Goal: Obtain resource: Download file/media

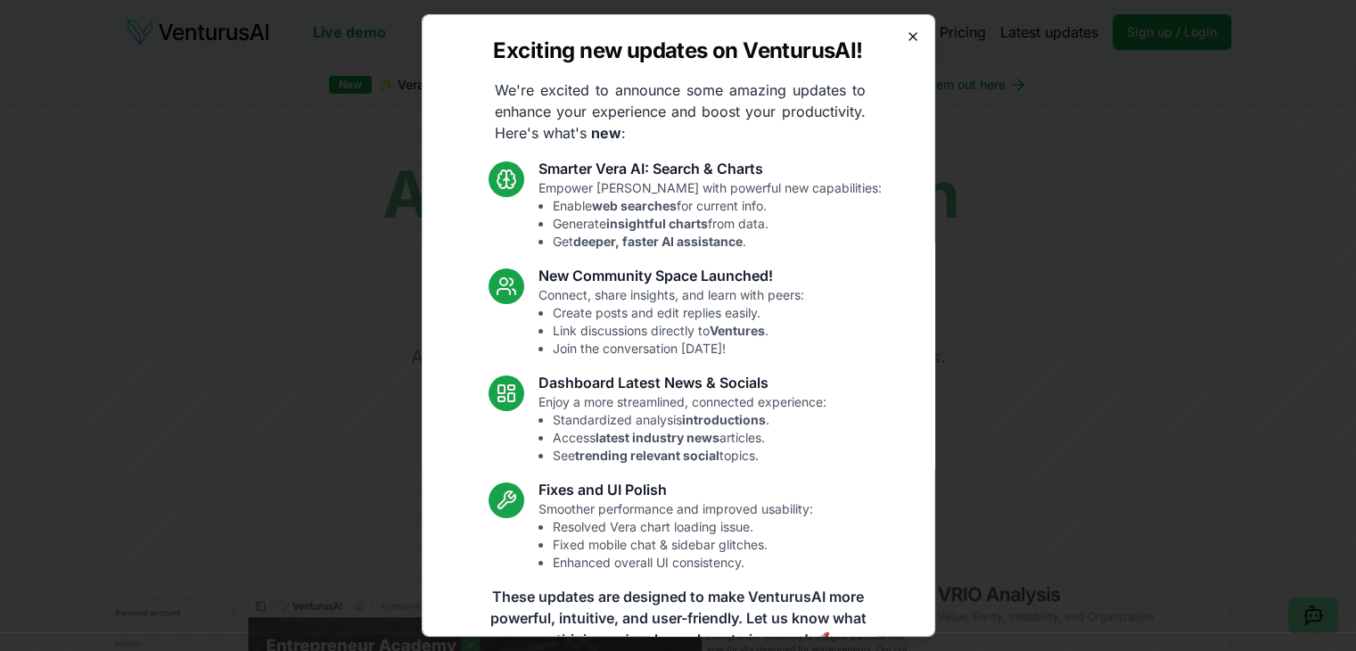
click at [906, 35] on icon "button" at bounding box center [913, 36] width 14 height 14
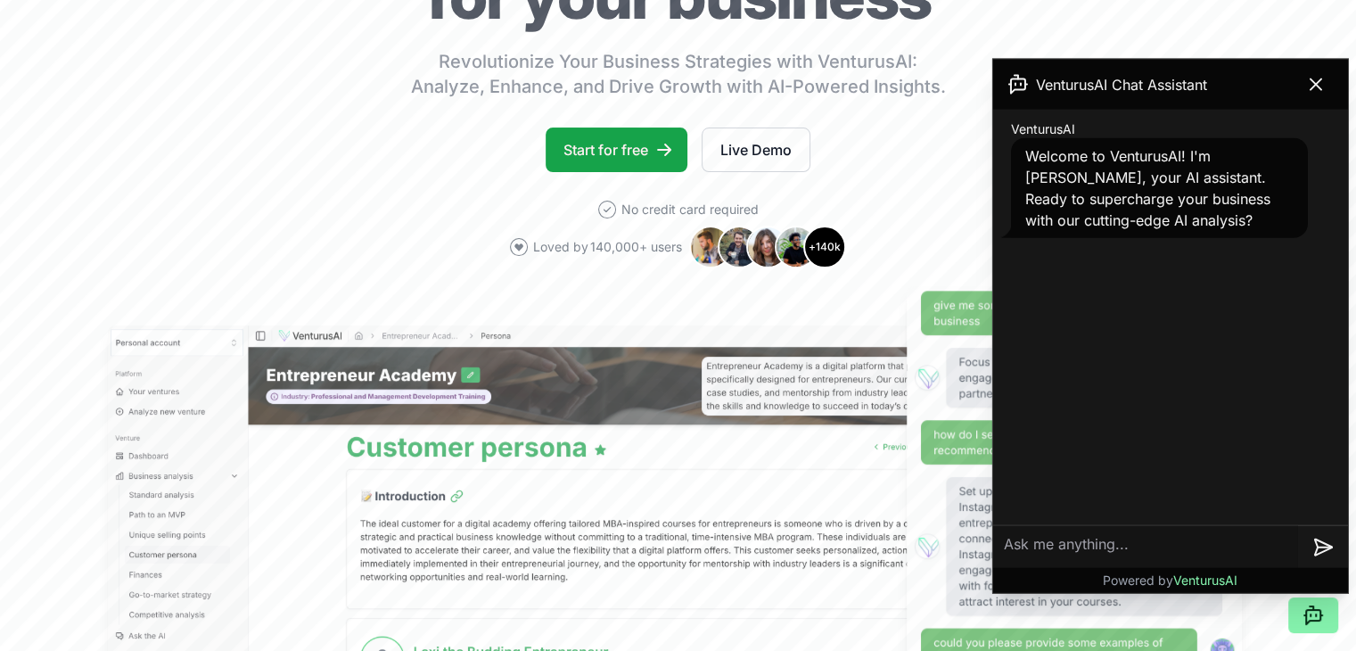
scroll to position [446, 0]
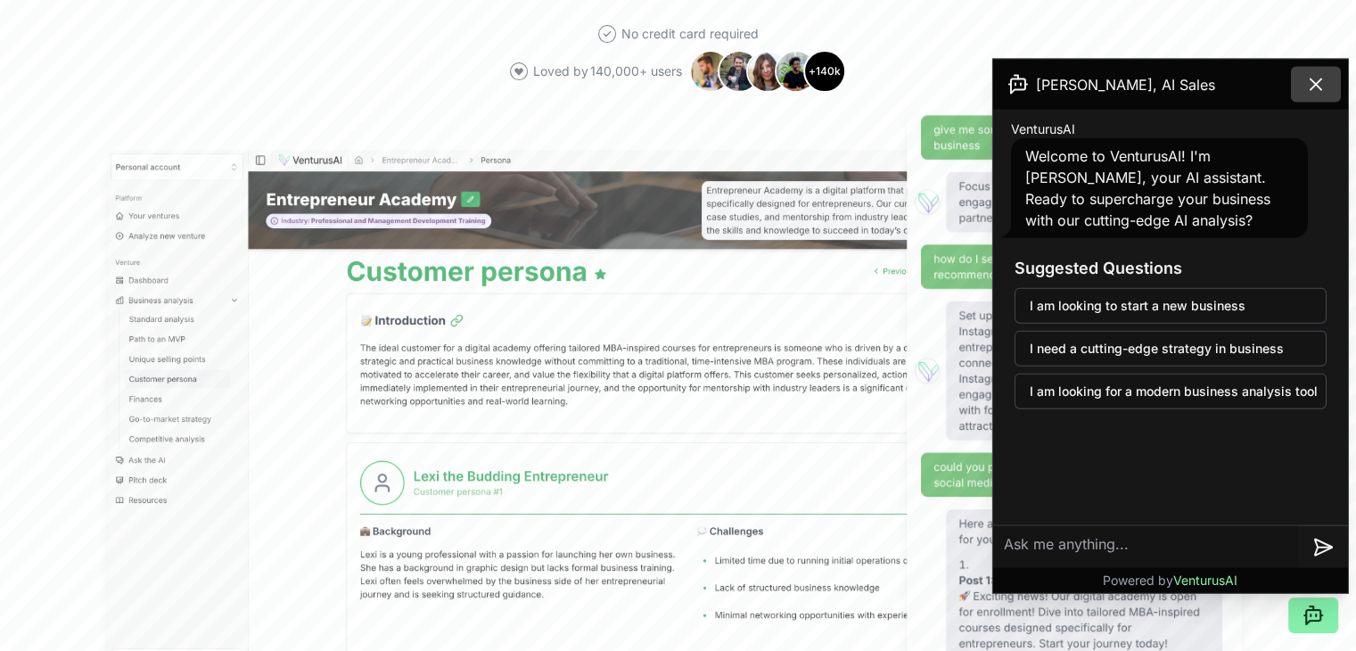
click at [1320, 82] on icon at bounding box center [1315, 84] width 21 height 21
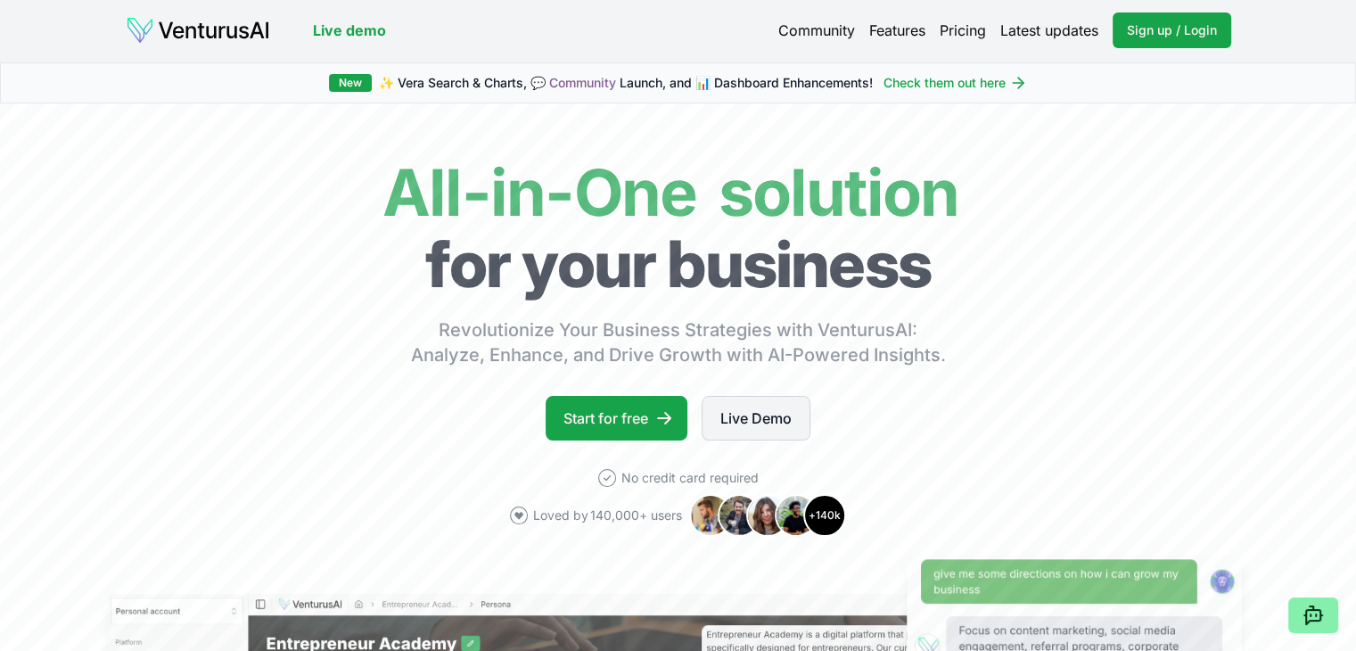
scroll to position [0, 0]
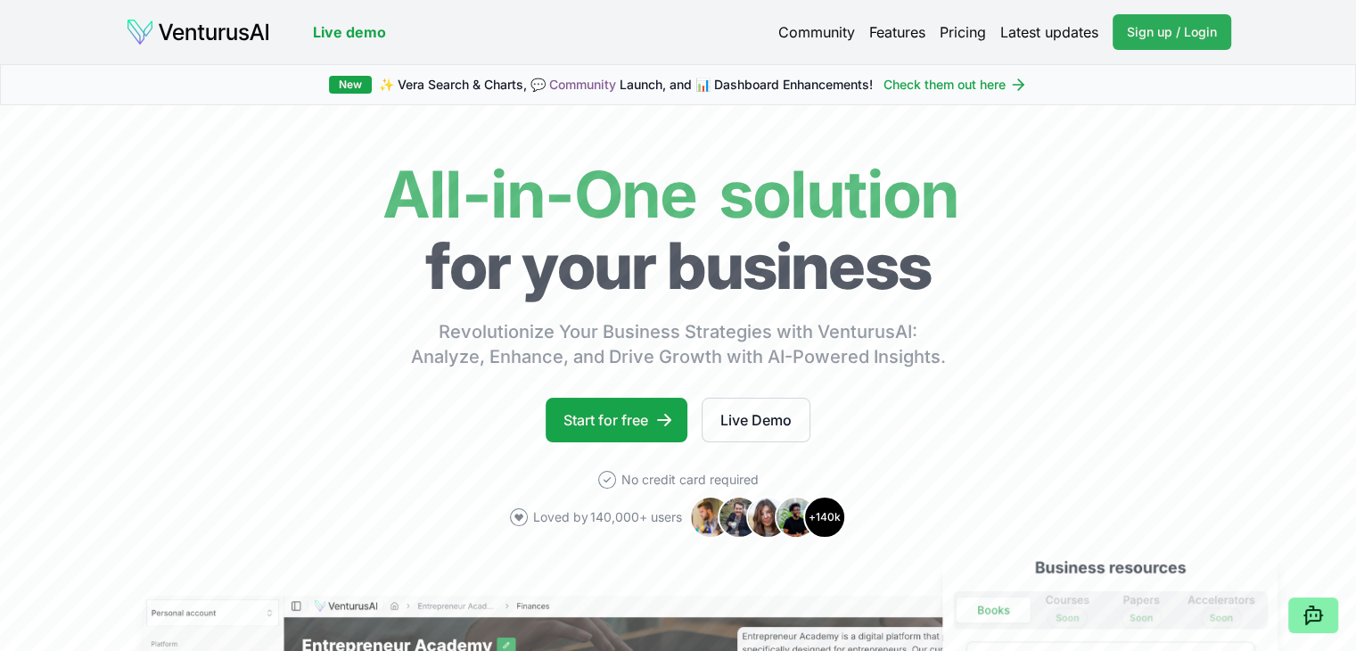
click at [1159, 40] on span "Sign up / Login" at bounding box center [1172, 32] width 90 height 18
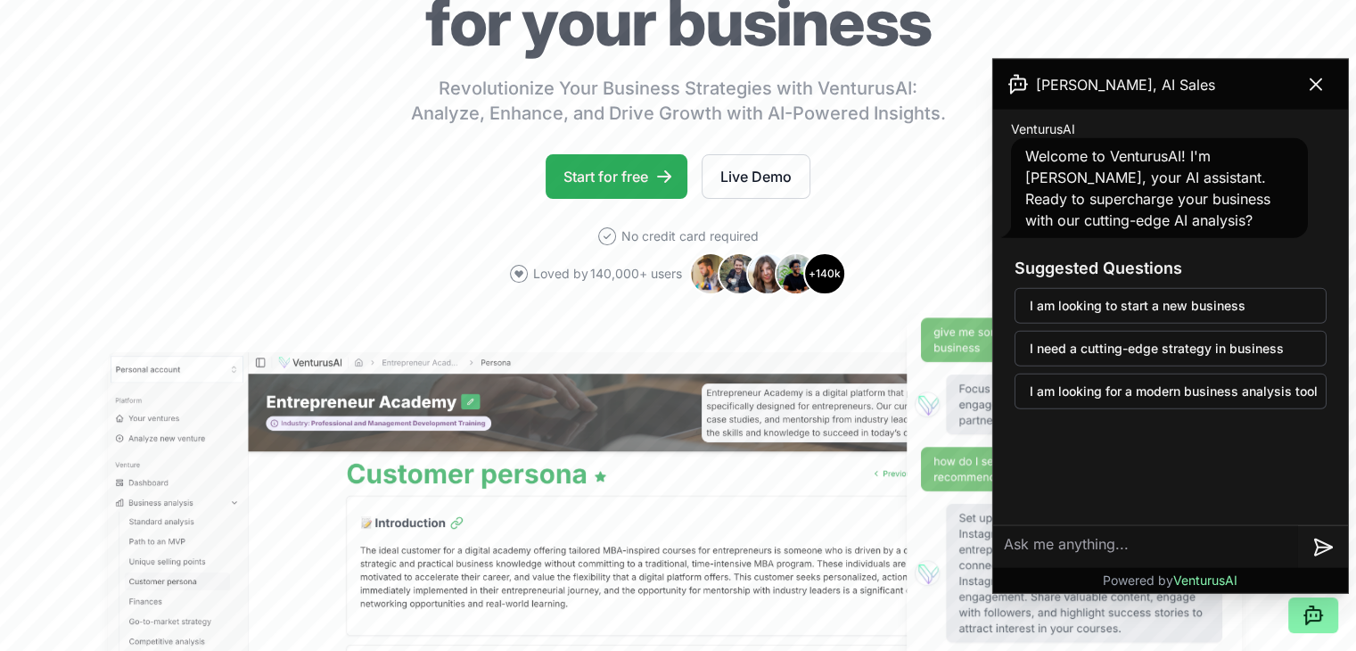
scroll to position [267, 0]
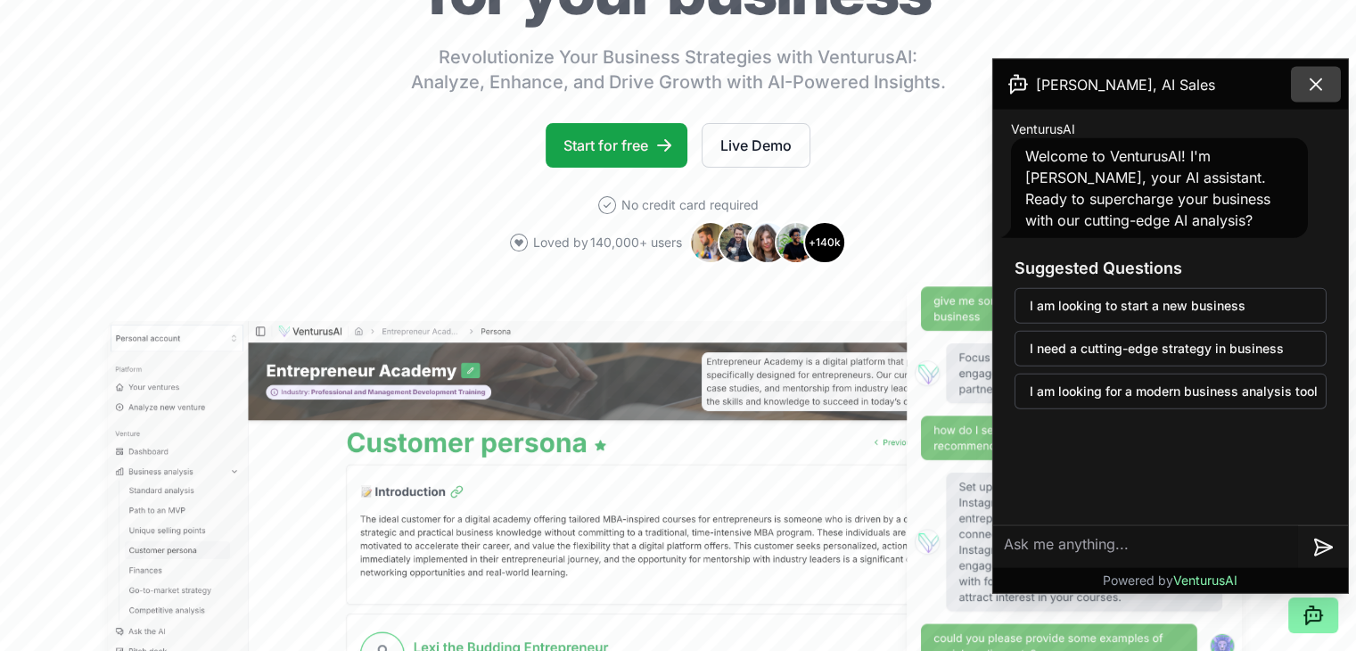
click at [1309, 79] on icon at bounding box center [1315, 84] width 21 height 21
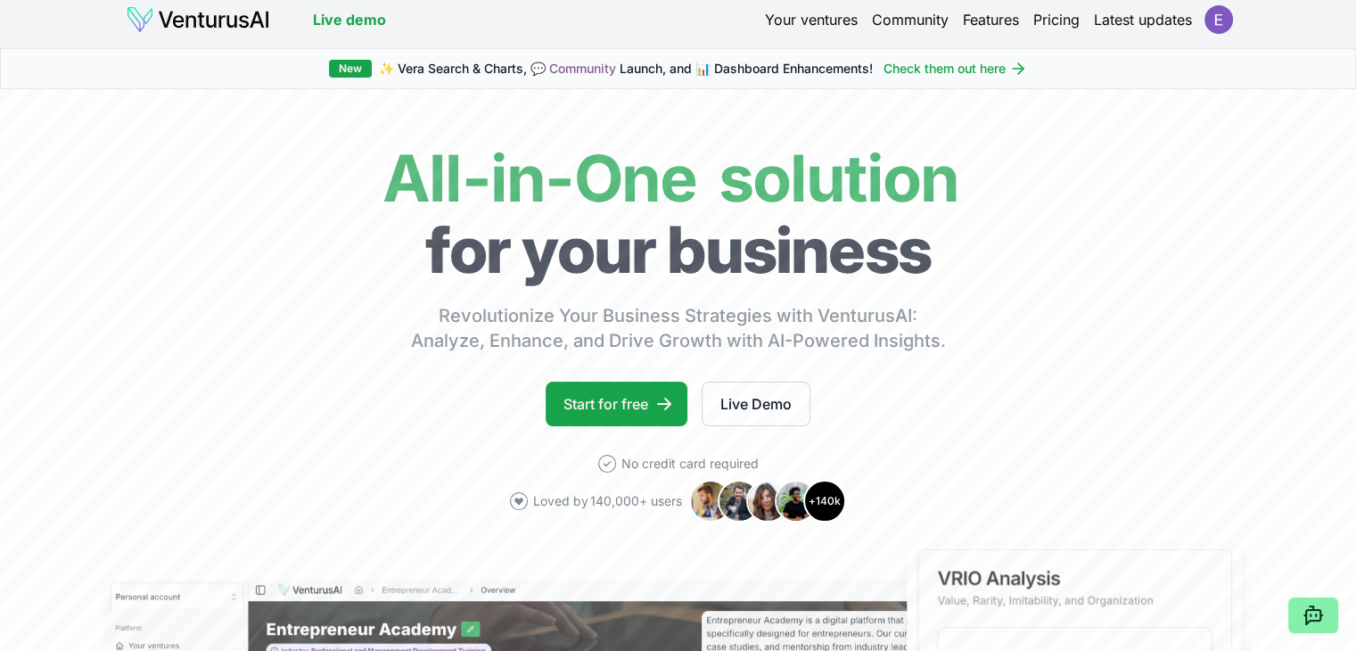
scroll to position [0, 0]
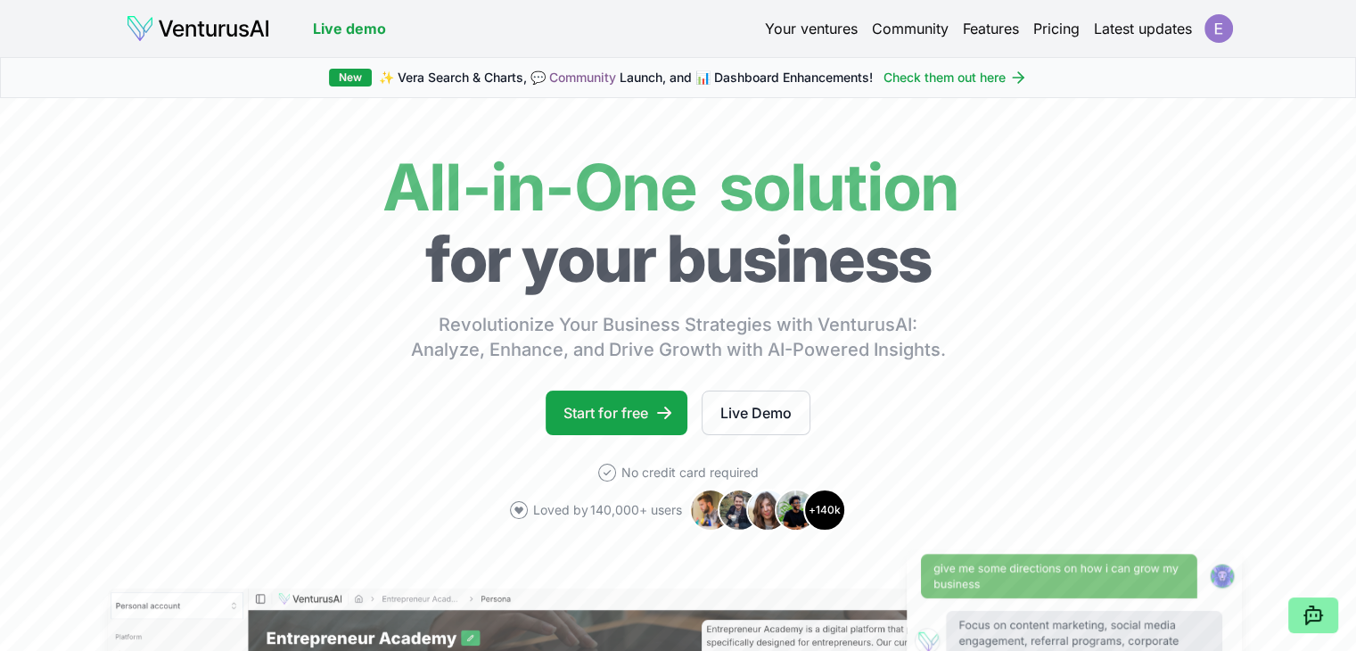
click at [1205, 33] on html "We value your privacy We use cookies to enhance your browsing experience, serve…" at bounding box center [678, 325] width 1356 height 651
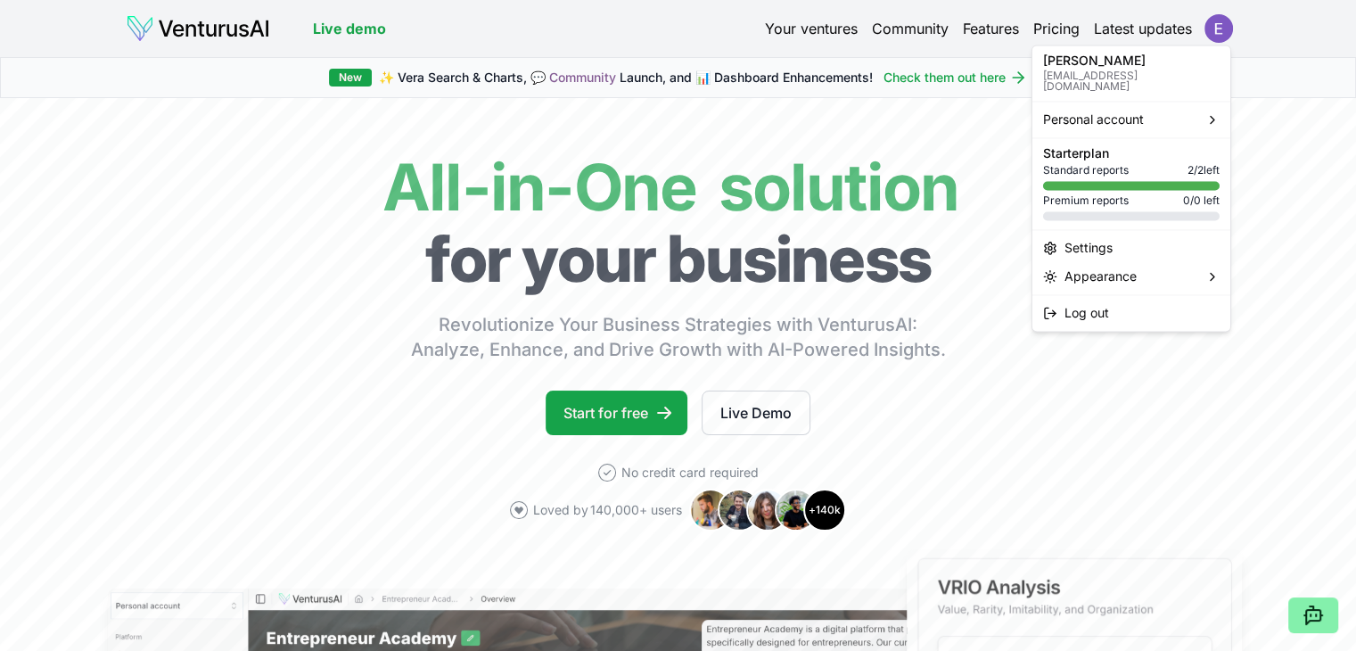
click at [942, 133] on html "We value your privacy We use cookies to enhance your browsing experience, serve…" at bounding box center [678, 325] width 1356 height 651
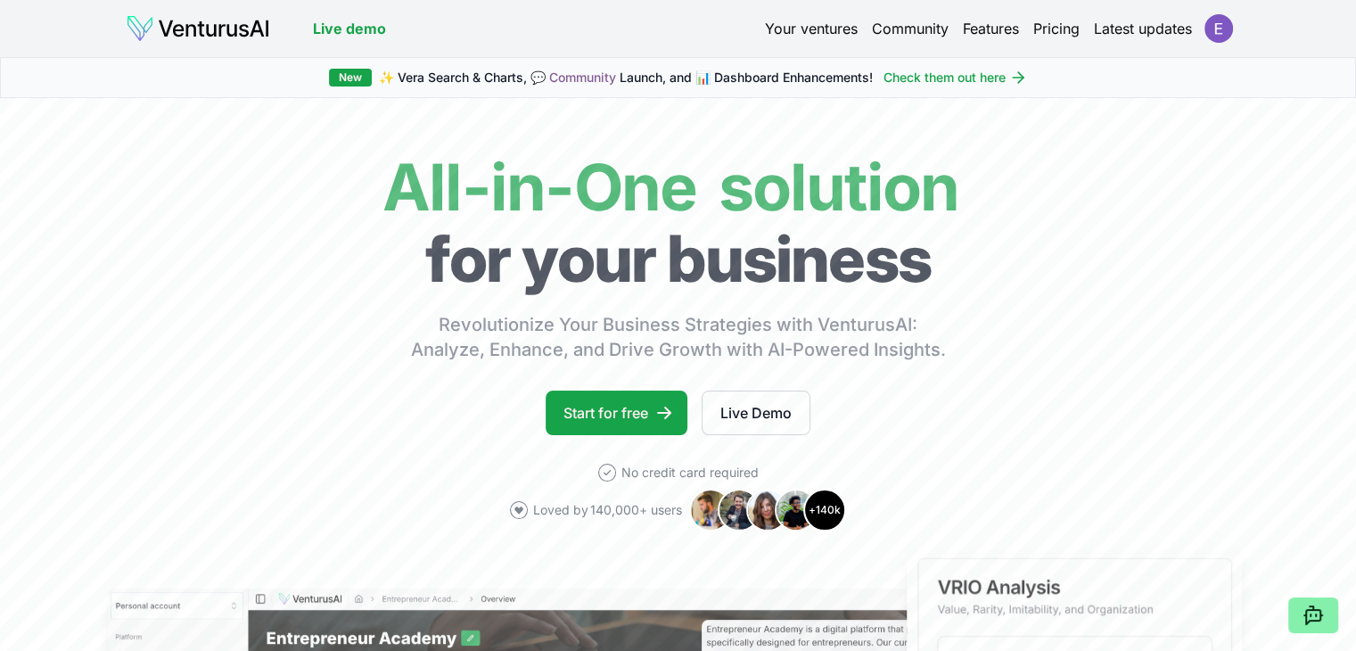
click at [806, 32] on link "Your ventures" at bounding box center [811, 28] width 93 height 21
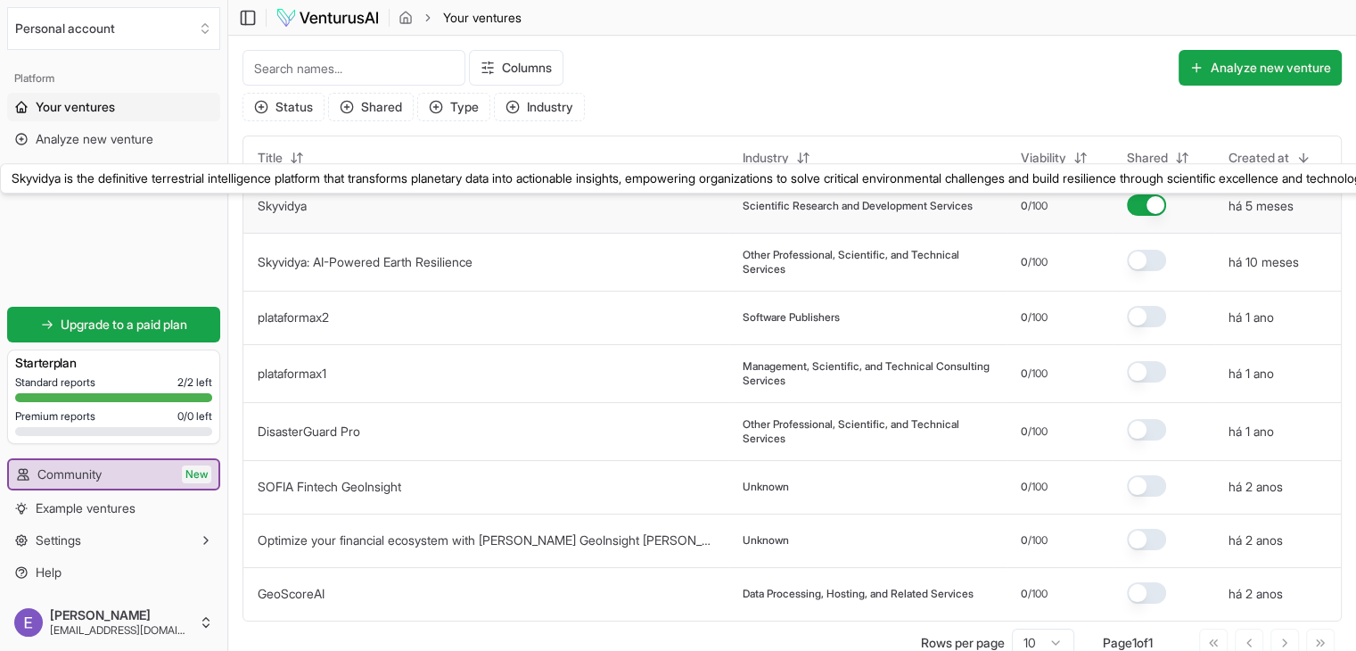
click at [285, 203] on link "Skyvidya" at bounding box center [282, 205] width 49 height 15
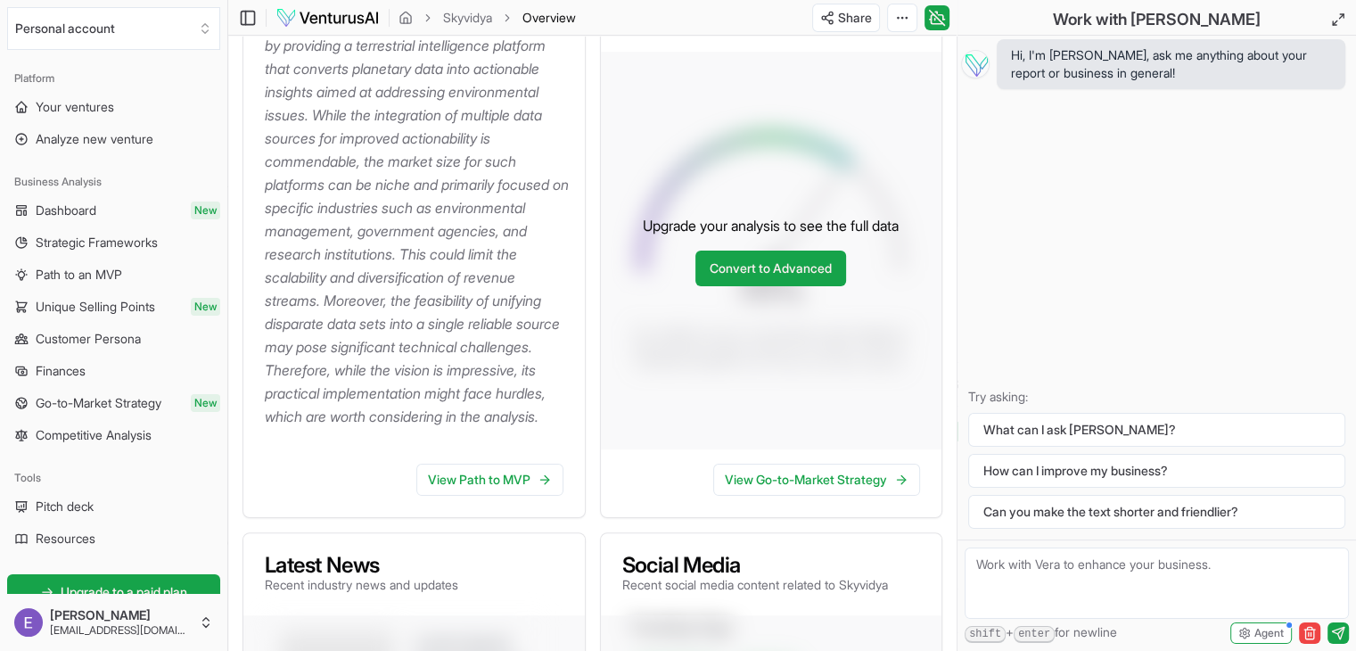
scroll to position [178, 0]
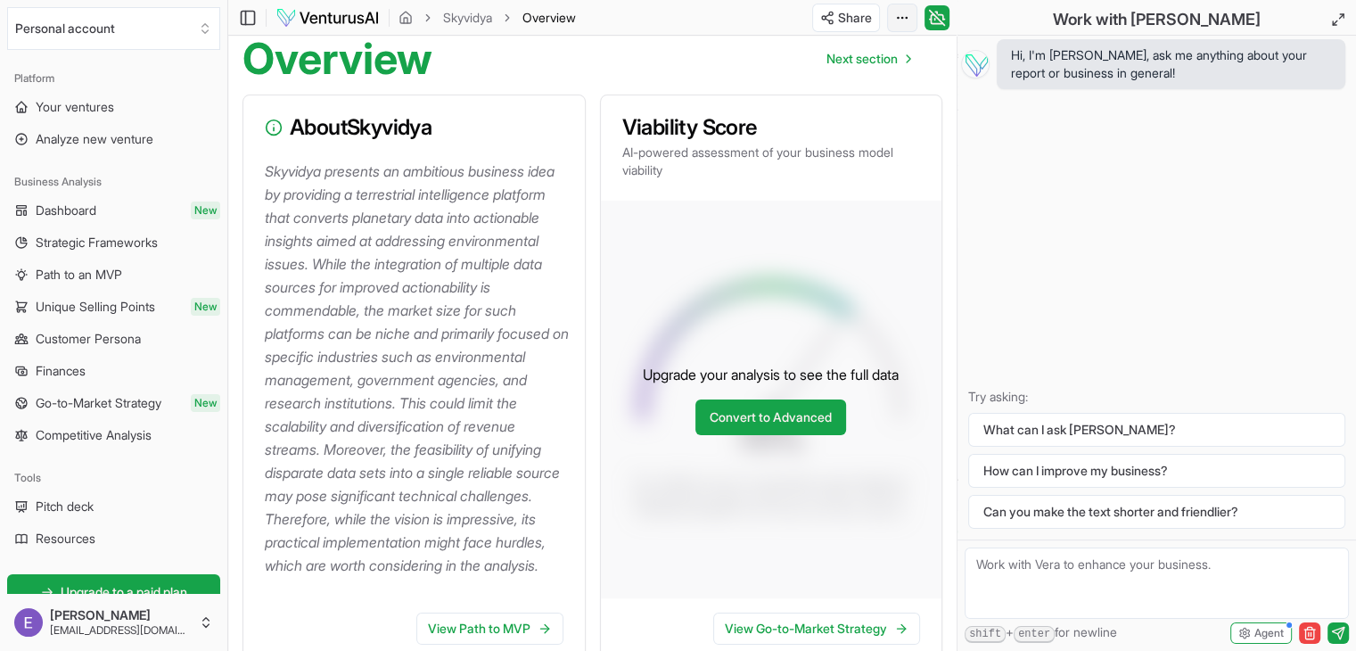
click at [892, 18] on html "We value your privacy We use cookies to enhance your browsing experience, serve…" at bounding box center [678, 147] width 1356 height 651
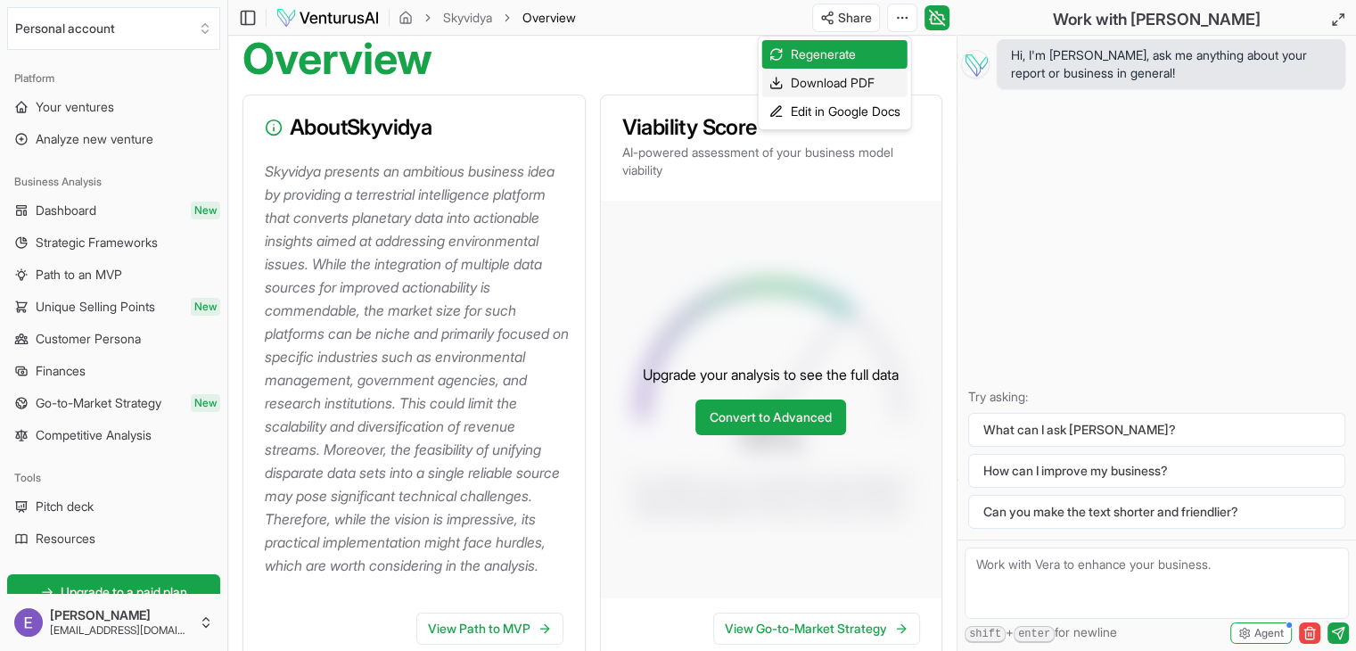
click at [821, 79] on div "Download PDF" at bounding box center [834, 83] width 145 height 29
